Goal: Register for event/course

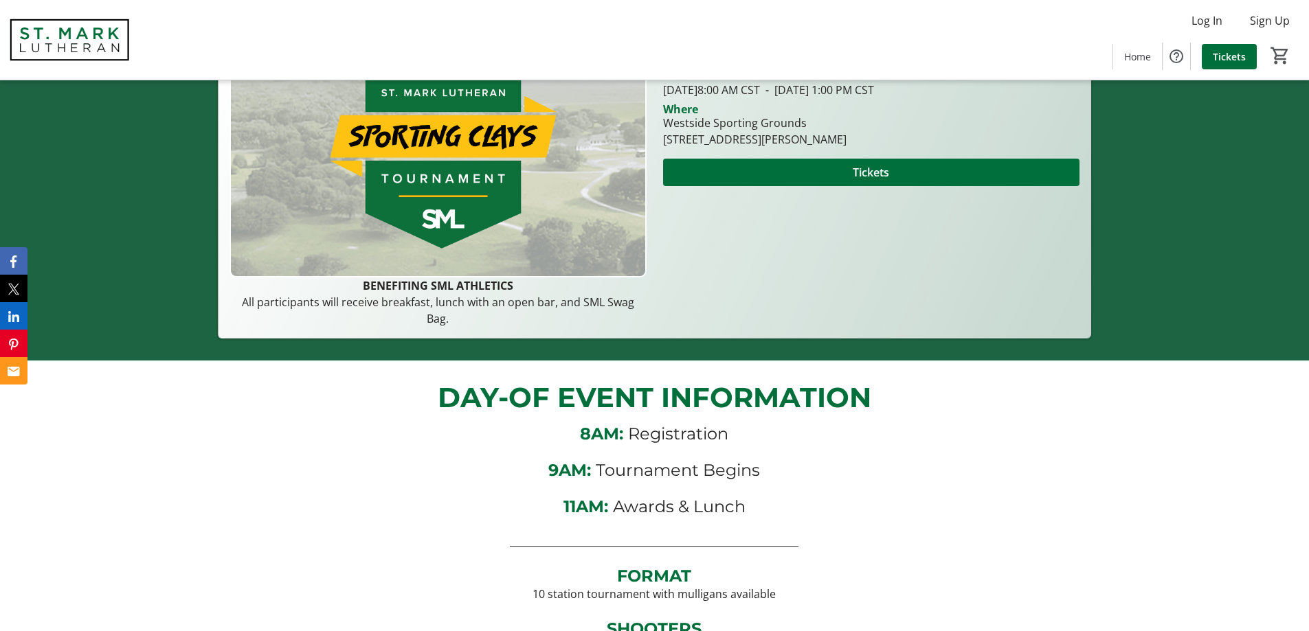
scroll to position [556, 0]
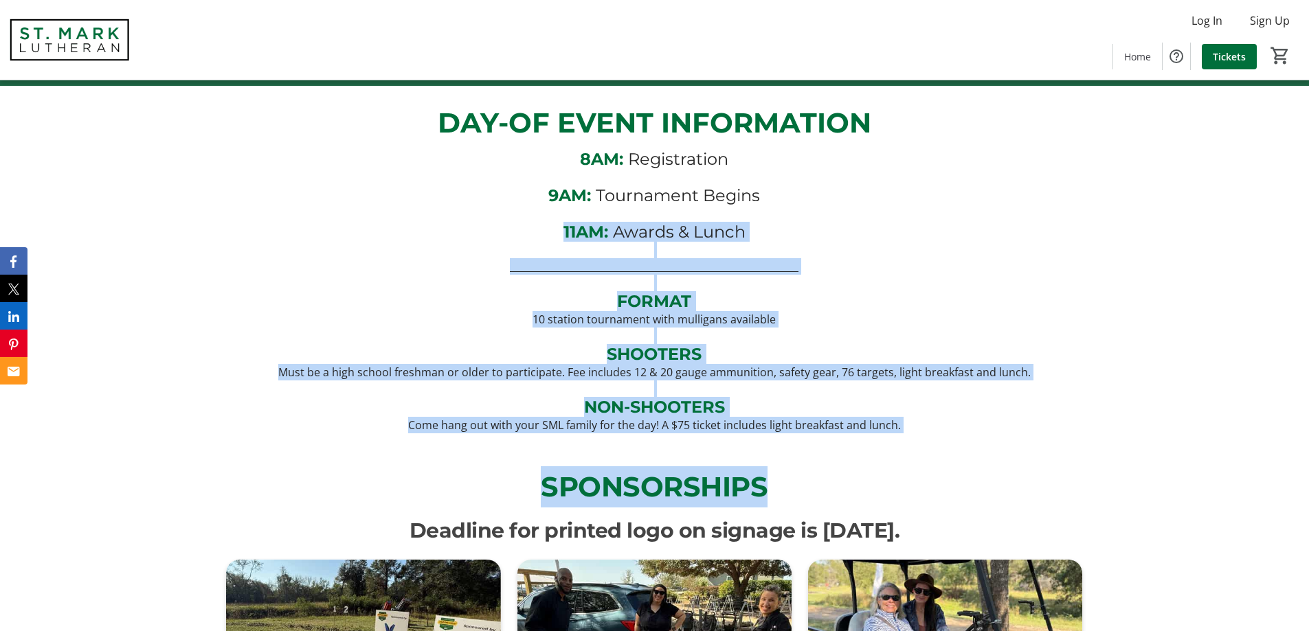
drag, startPoint x: 821, startPoint y: 483, endPoint x: 406, endPoint y: 213, distance: 495.1
click at [368, 228] on p "11AM: Awards & Lunch" at bounding box center [654, 232] width 856 height 20
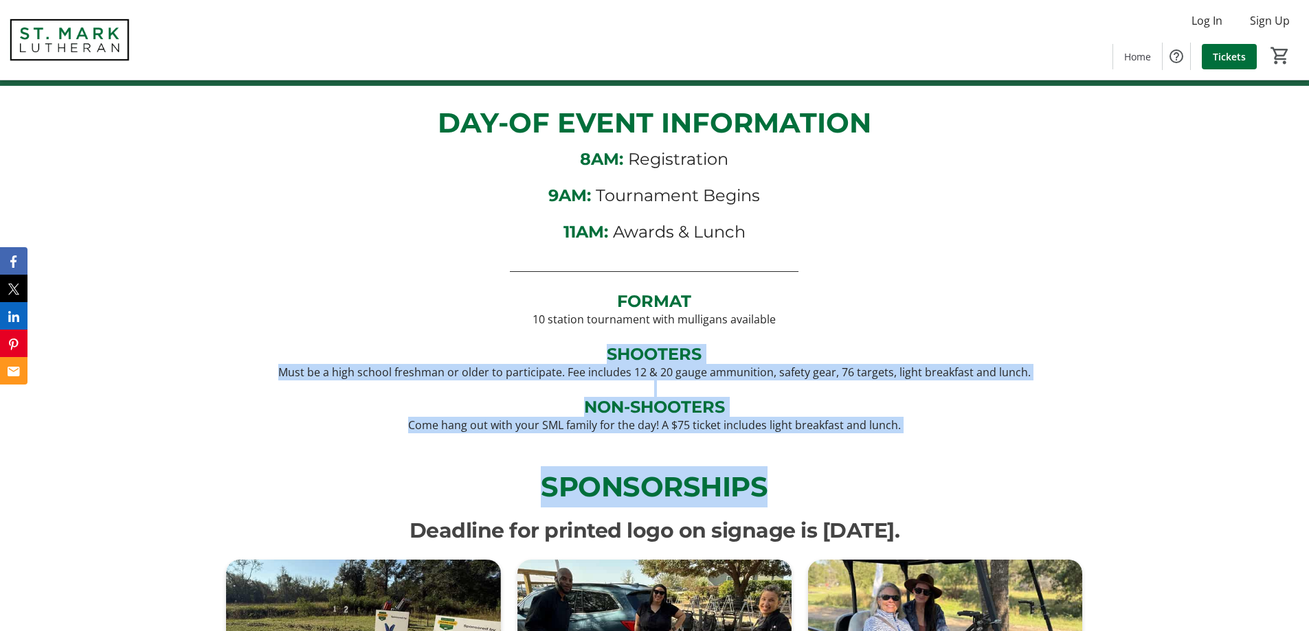
drag, startPoint x: 307, startPoint y: 344, endPoint x: 790, endPoint y: 477, distance: 501.2
click at [780, 466] on p "SPONSORSHIPS" at bounding box center [654, 486] width 856 height 41
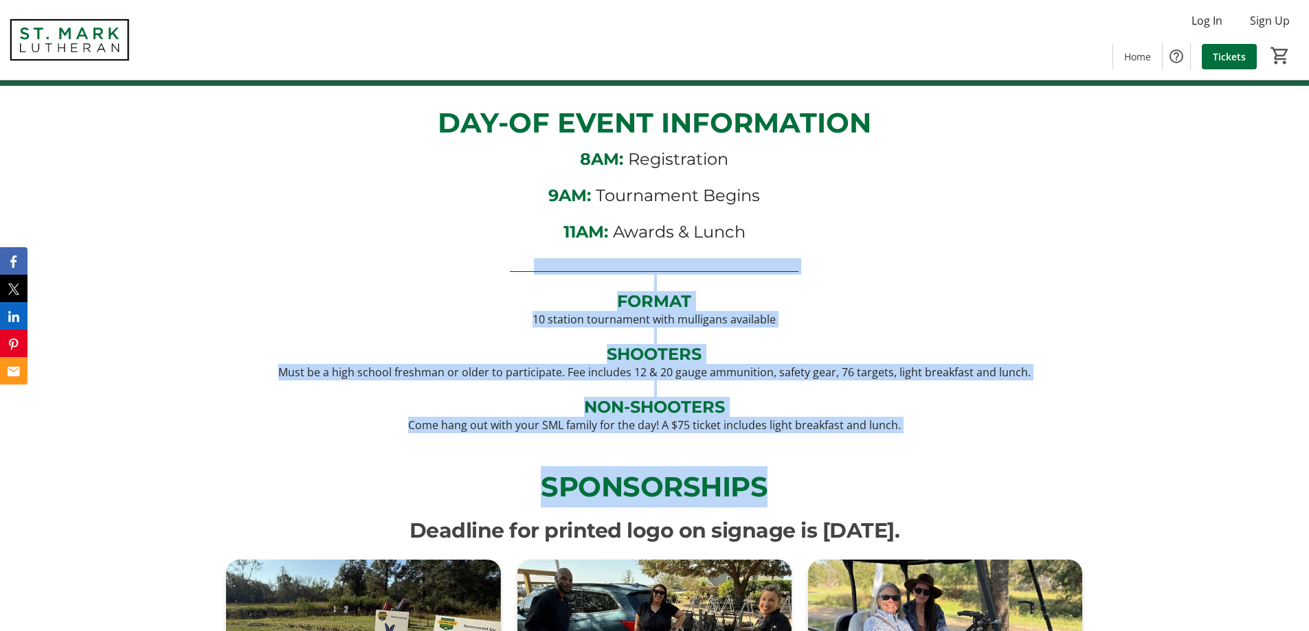
drag, startPoint x: 785, startPoint y: 470, endPoint x: 532, endPoint y: 261, distance: 327.4
click at [487, 435] on div "DAY-OF EVENT INFORMATION 8AM: Registration 9AM: Tournament Begins 11AM: Awards …" at bounding box center [654, 268] width 1309 height 364
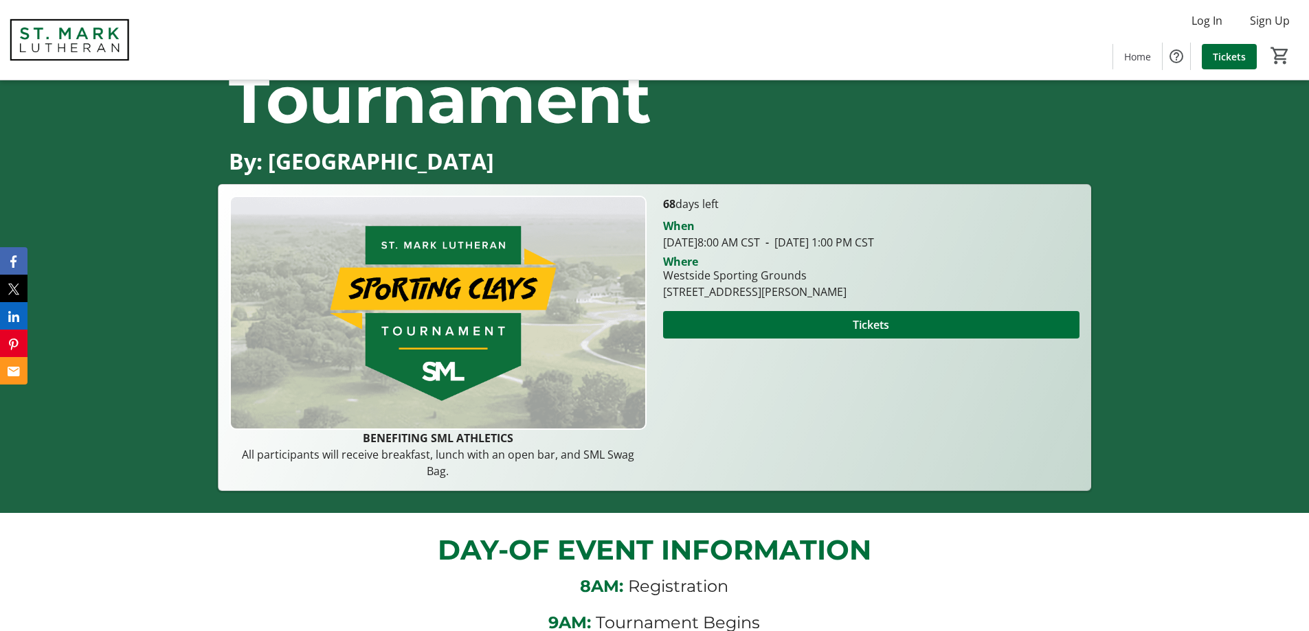
scroll to position [275, 0]
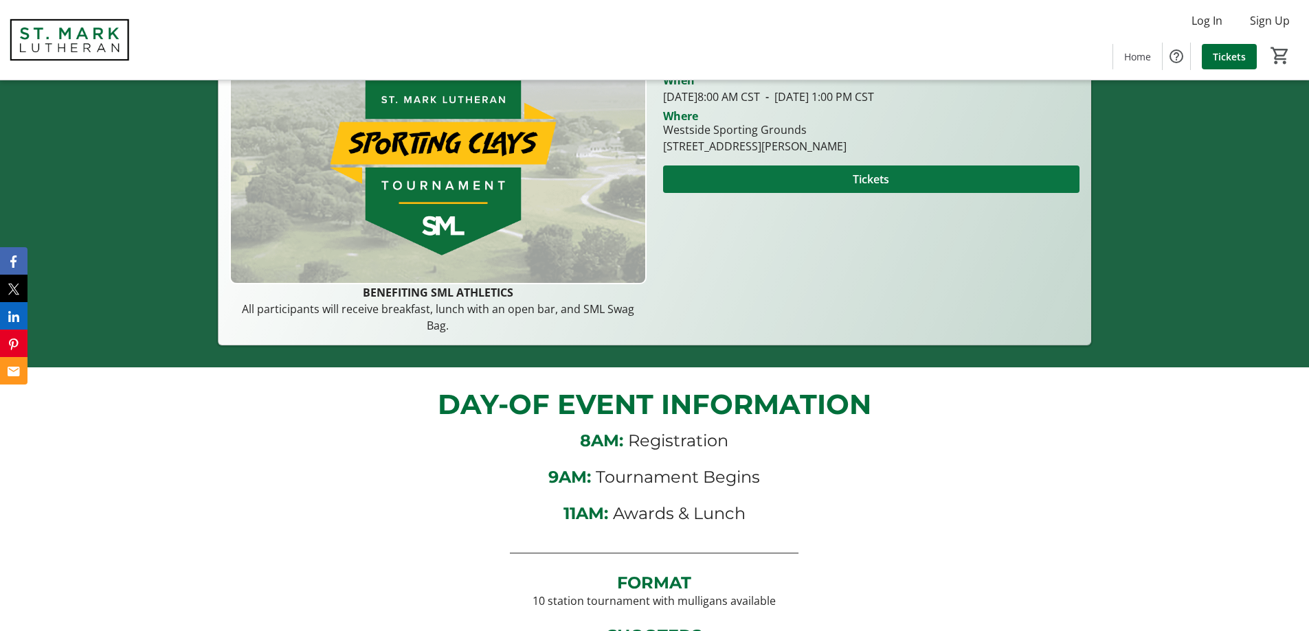
click at [902, 182] on span at bounding box center [871, 179] width 416 height 33
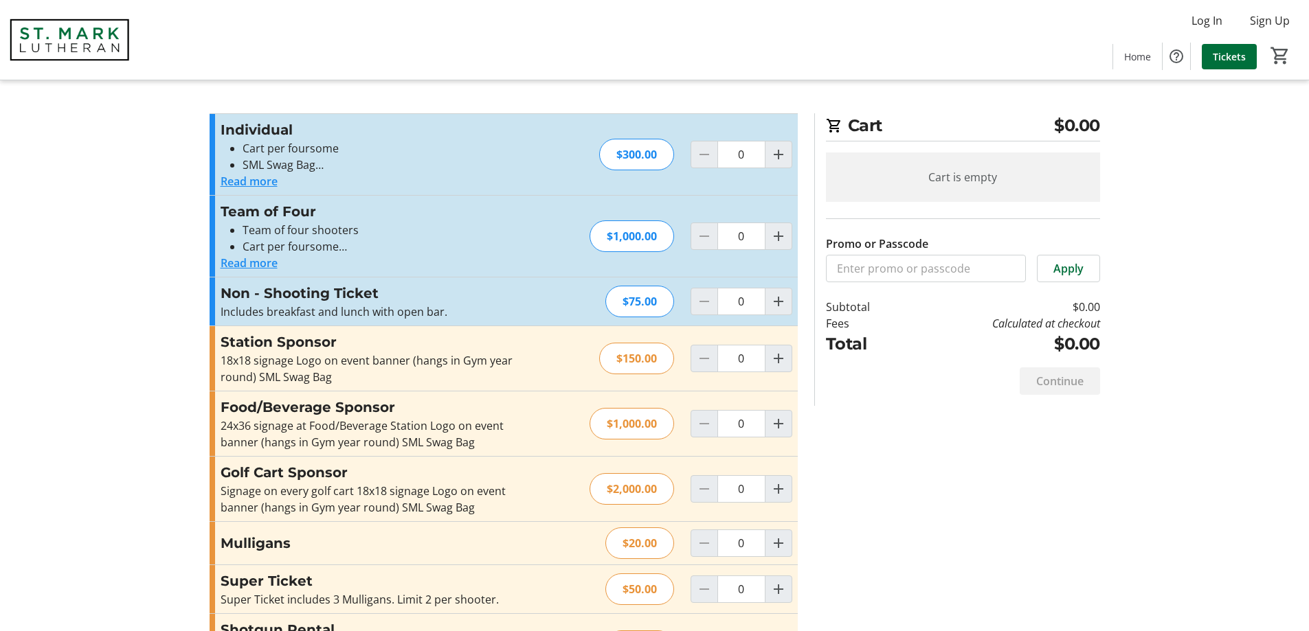
click at [109, 332] on tr-checkout-feature-upsell-ui "Cart $0.00 Cart is empty Promo or Passcode Apply Subtotal $0.00 Fees Calculated…" at bounding box center [654, 412] width 1309 height 825
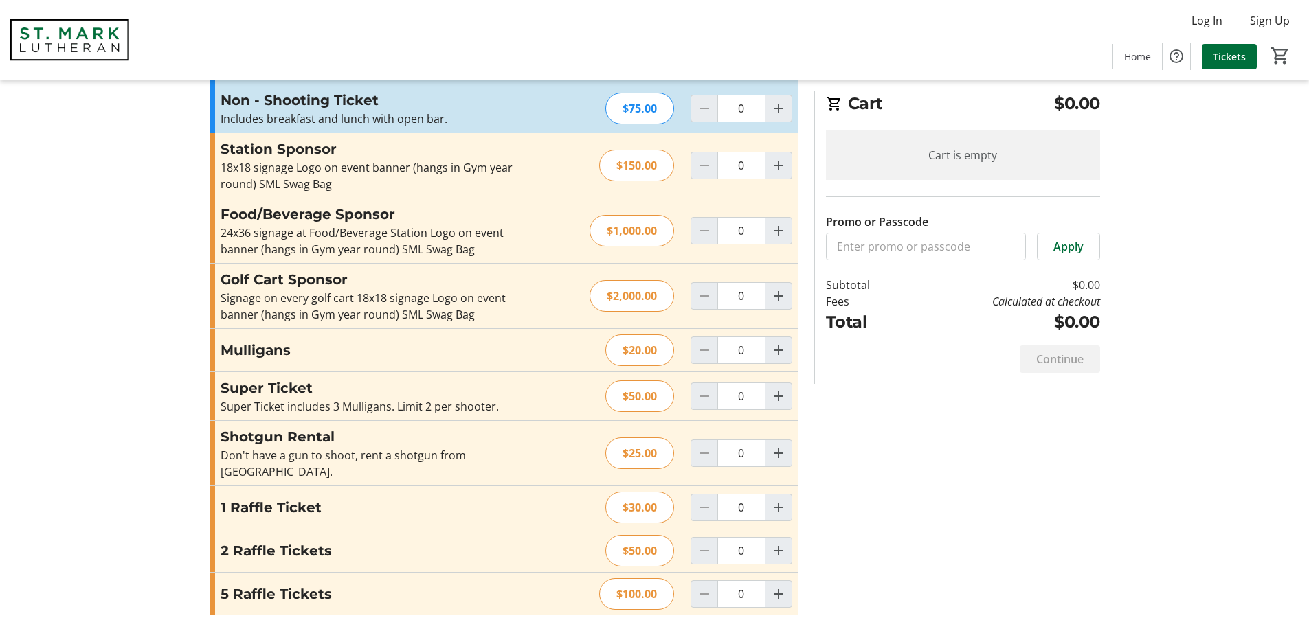
scroll to position [194, 0]
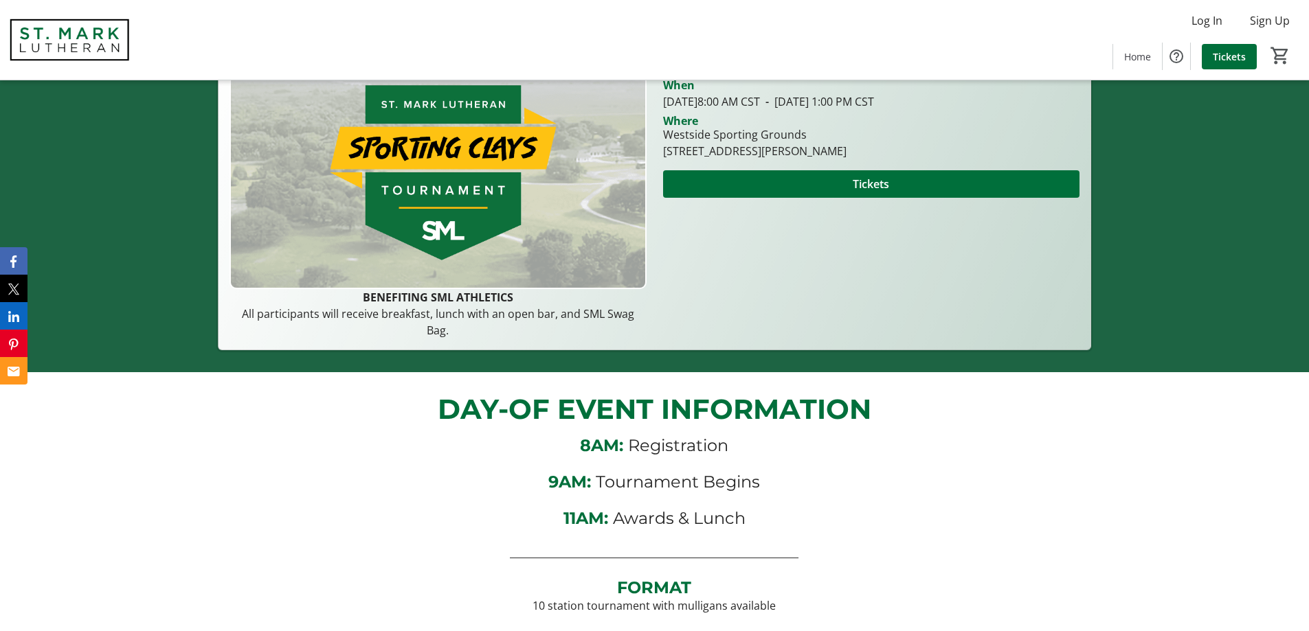
scroll to position [275, 0]
